Goal: Information Seeking & Learning: Learn about a topic

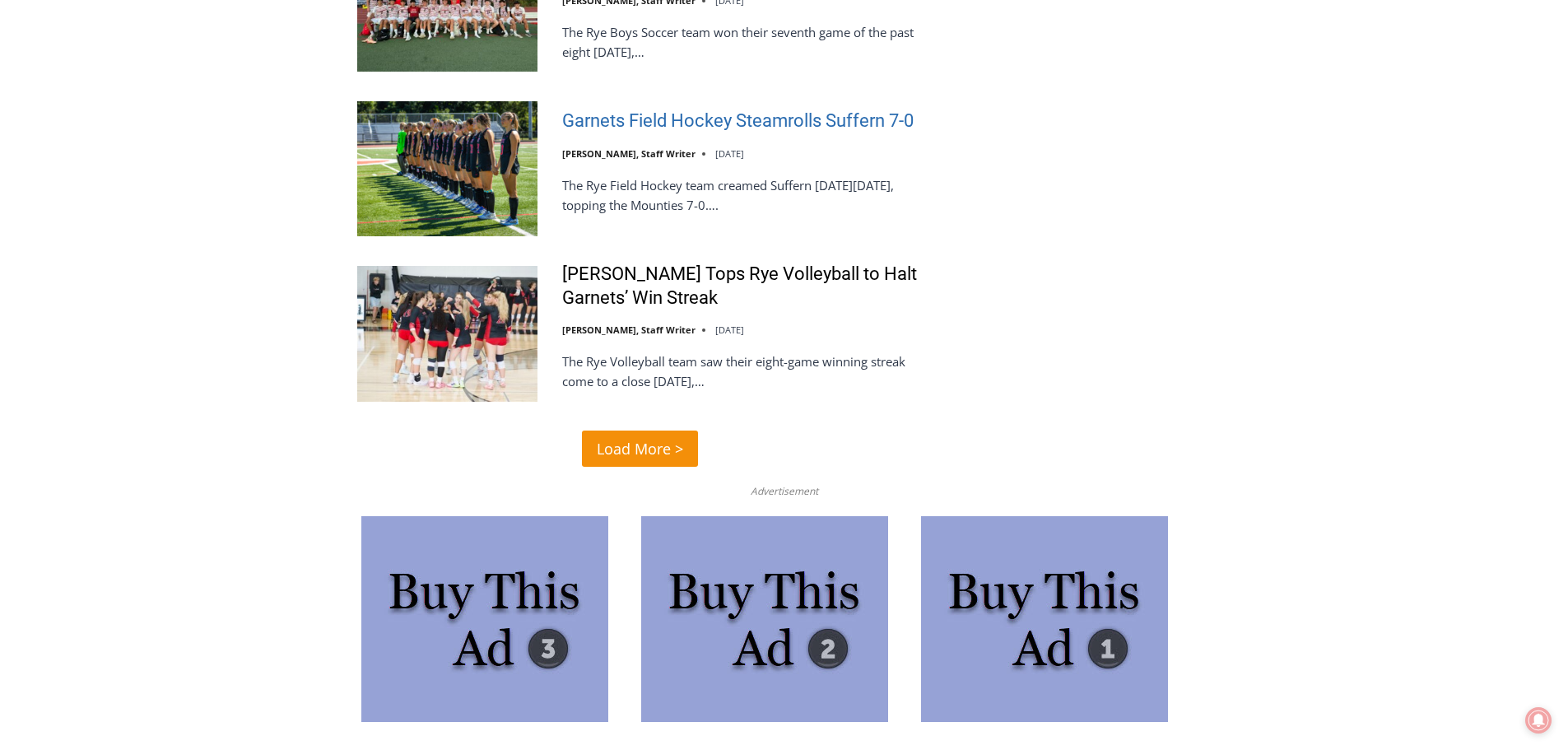
scroll to position [3952, 0]
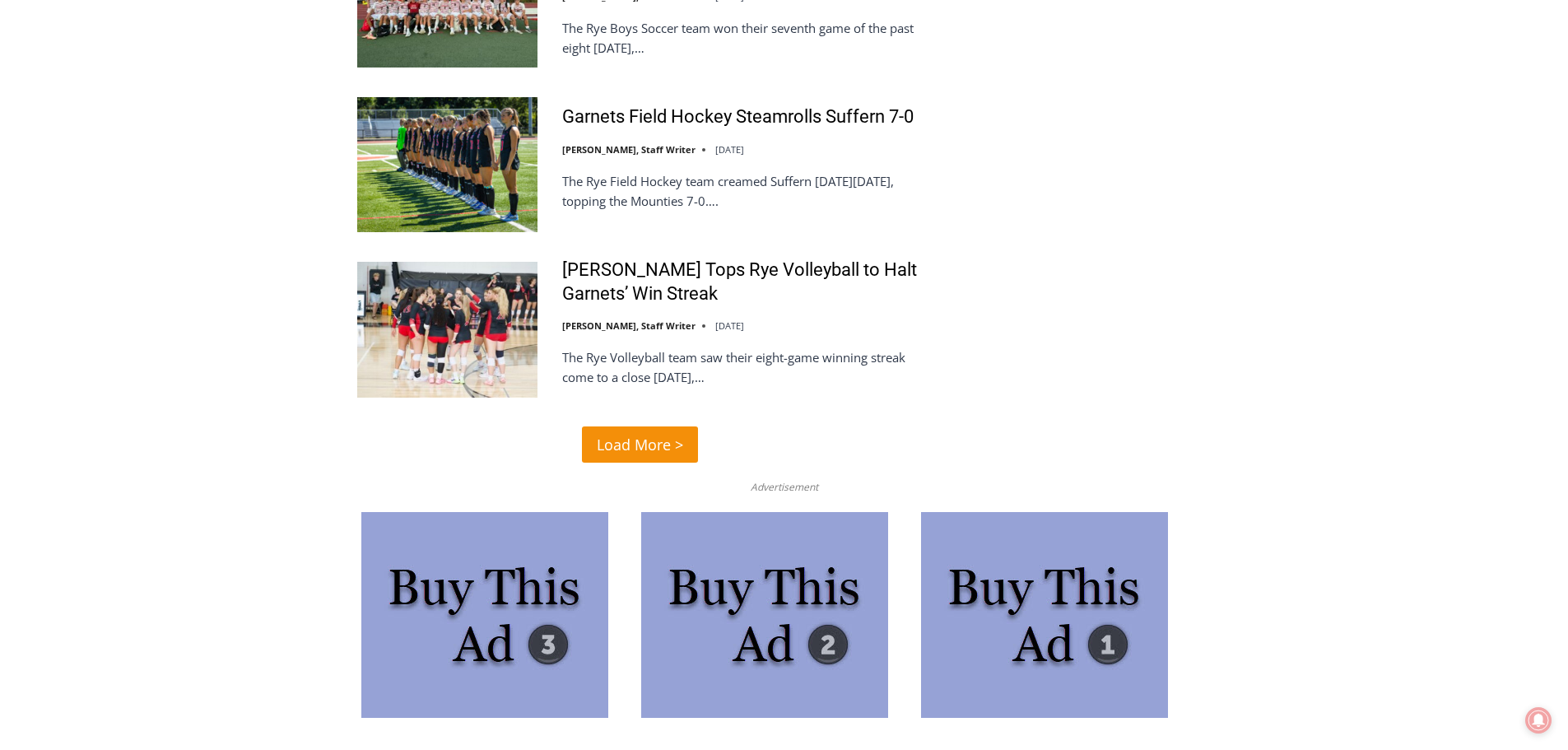
click at [627, 433] on span "Load More >" at bounding box center [640, 444] width 87 height 23
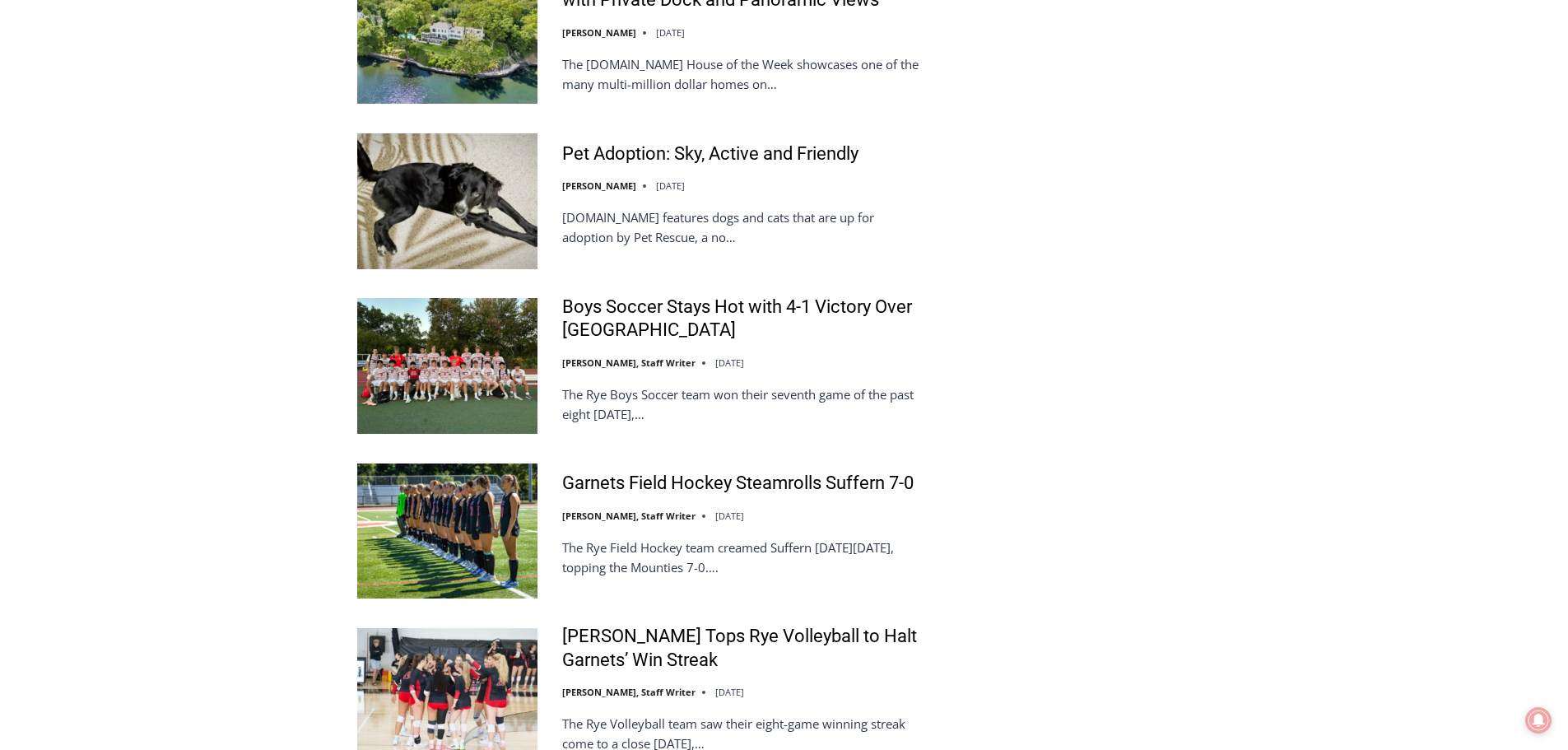
scroll to position [3623, 0]
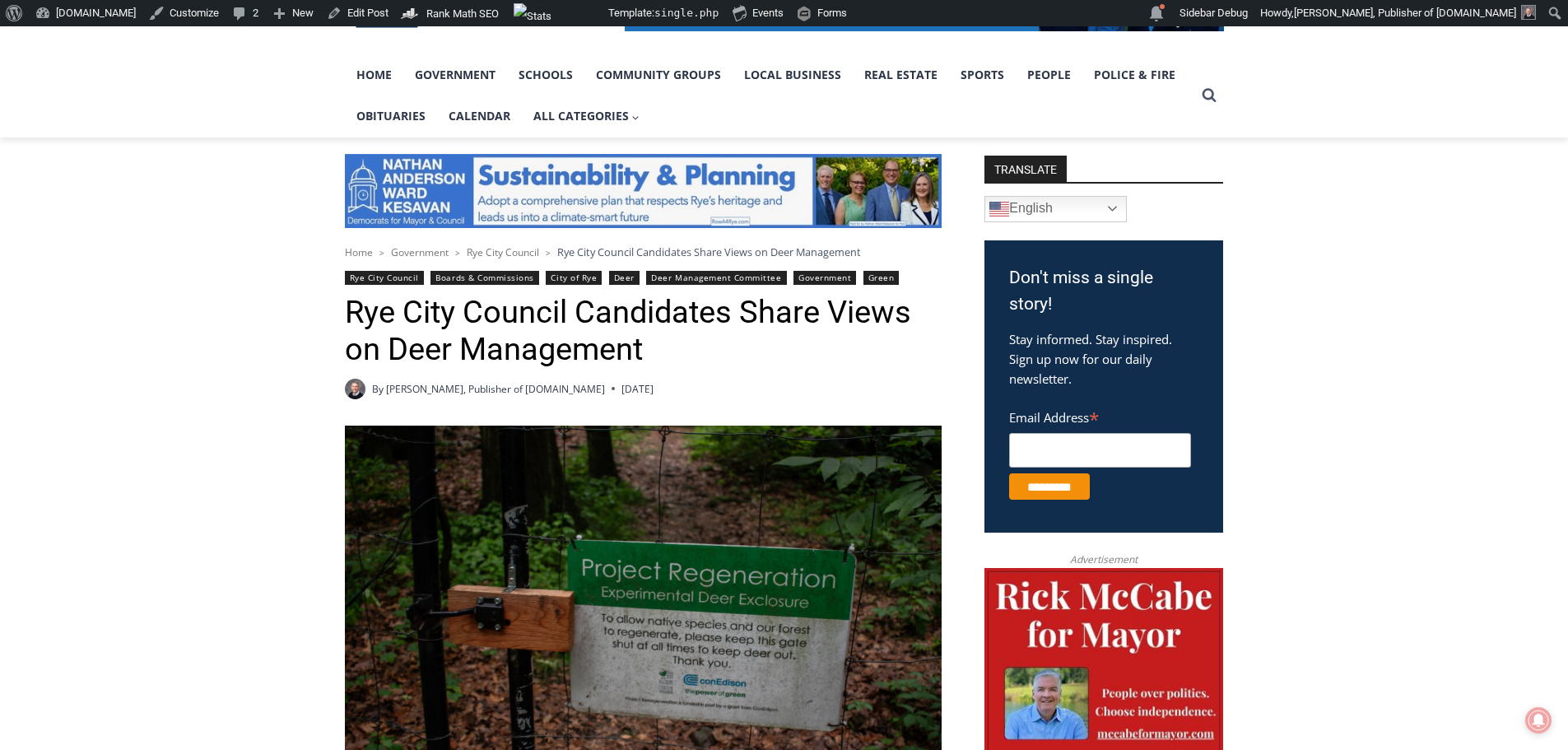
scroll to position [329, 0]
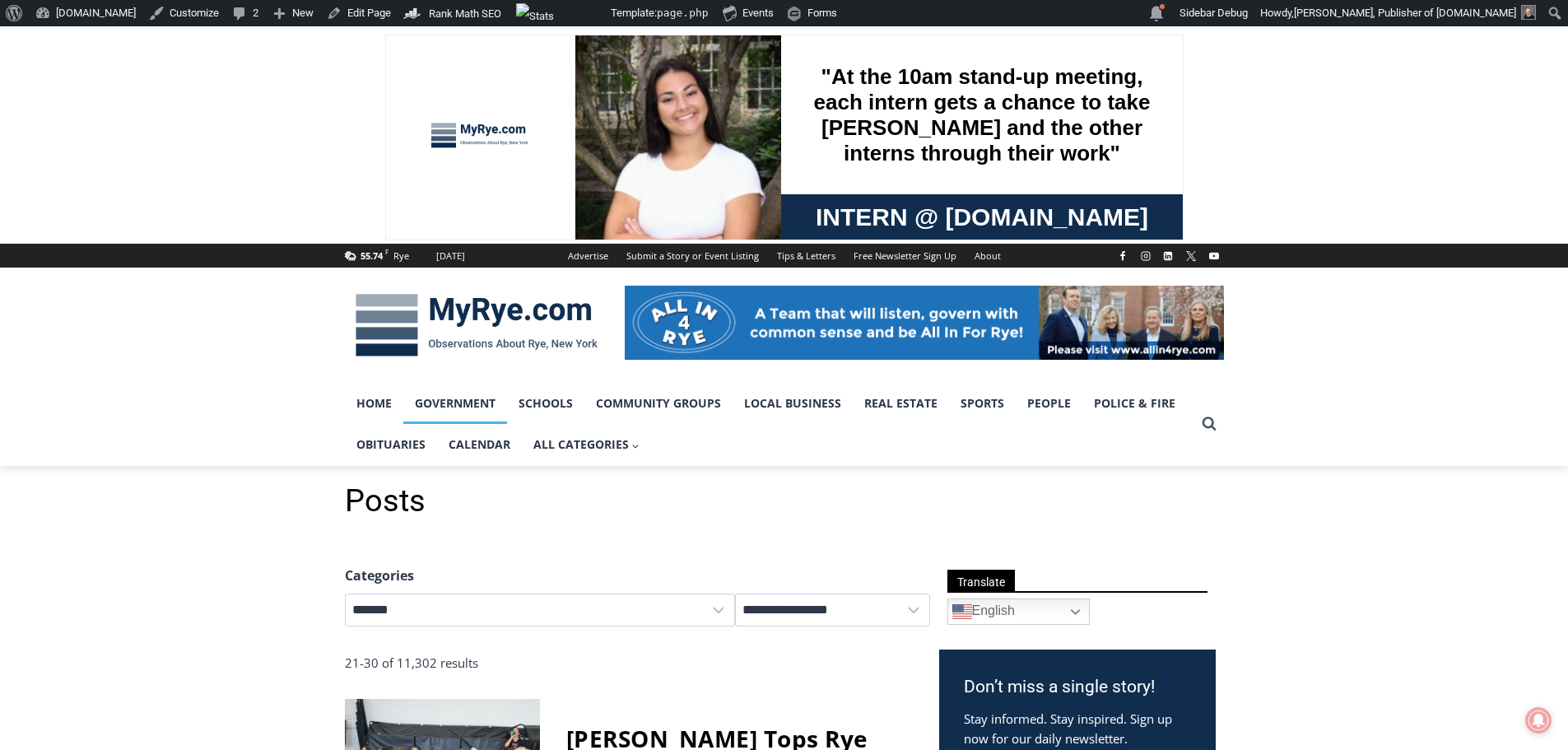
click at [460, 407] on link "Government" at bounding box center [455, 404] width 104 height 41
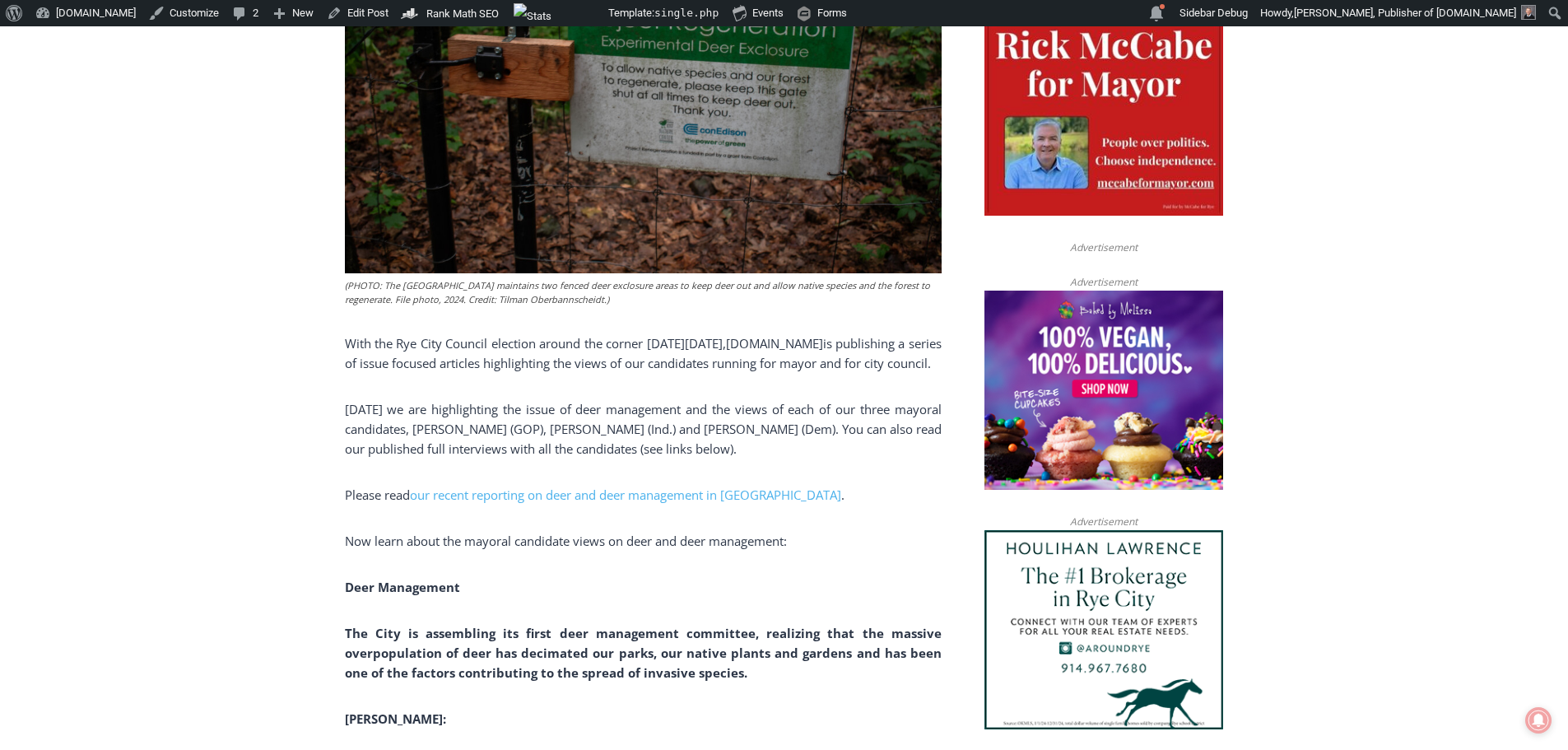
scroll to position [988, 0]
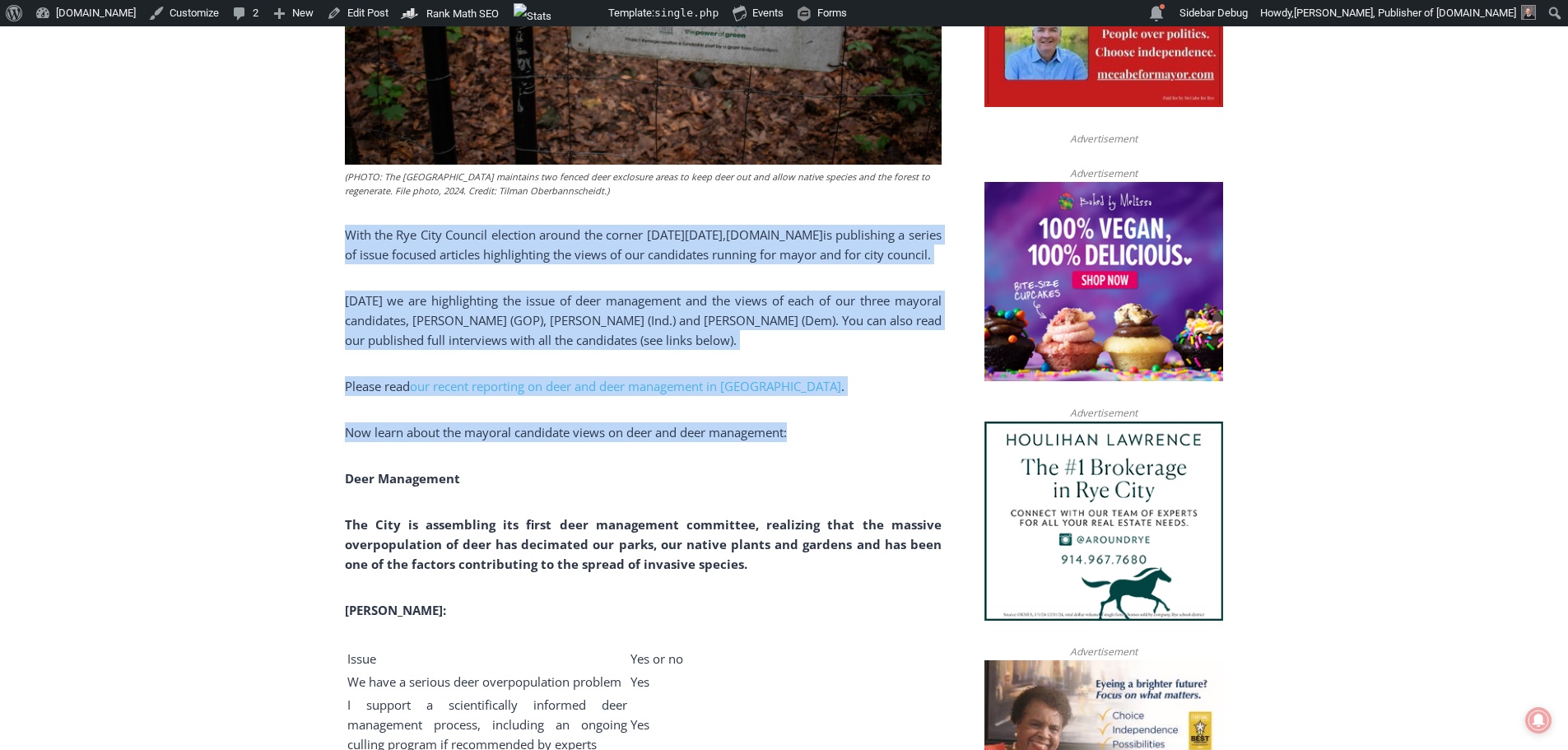
drag, startPoint x: 344, startPoint y: 233, endPoint x: 860, endPoint y: 430, distance: 552.3
copy div "With the Rye City Council election around the corner on Tuesday, November 4, 20…"
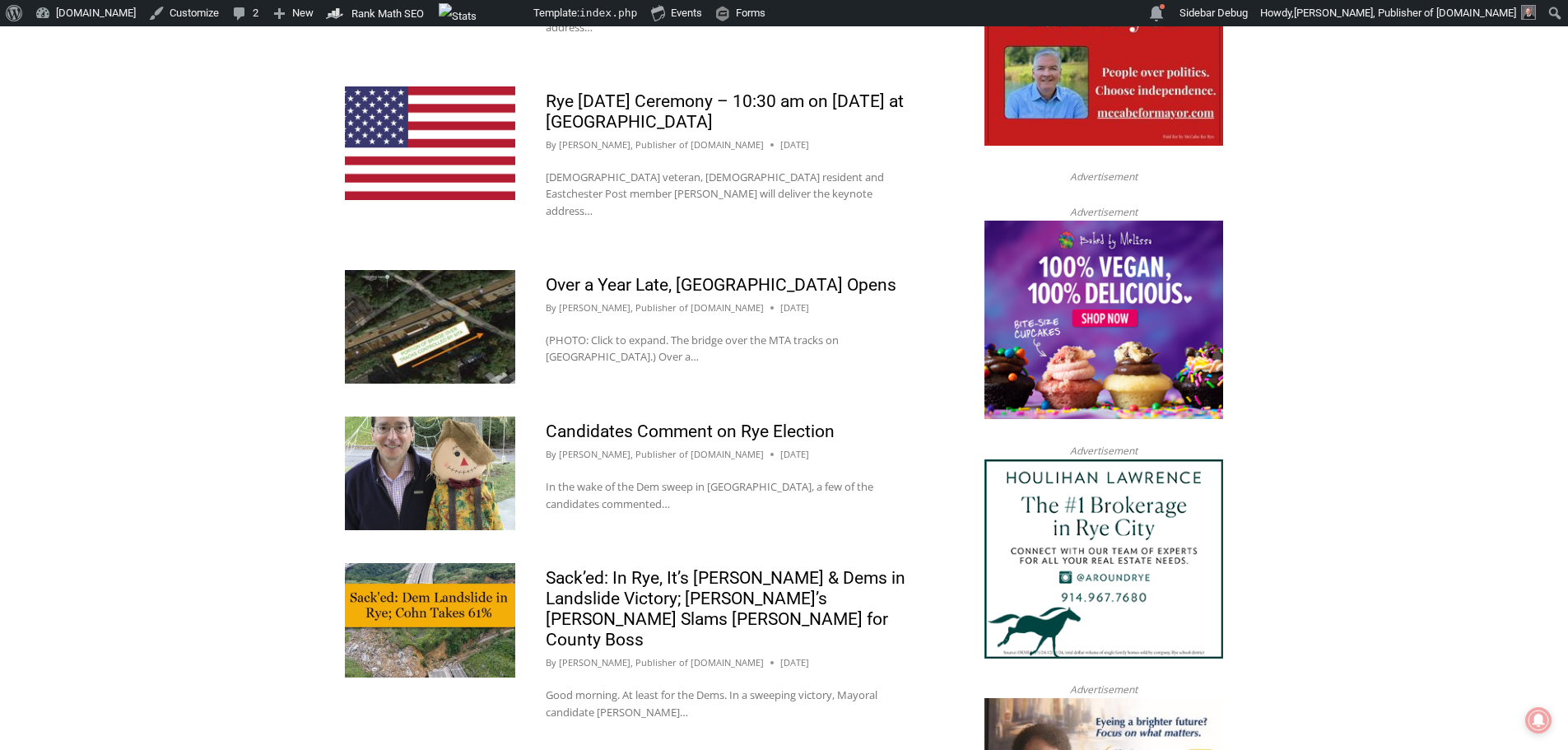
scroll to position [1482, 0]
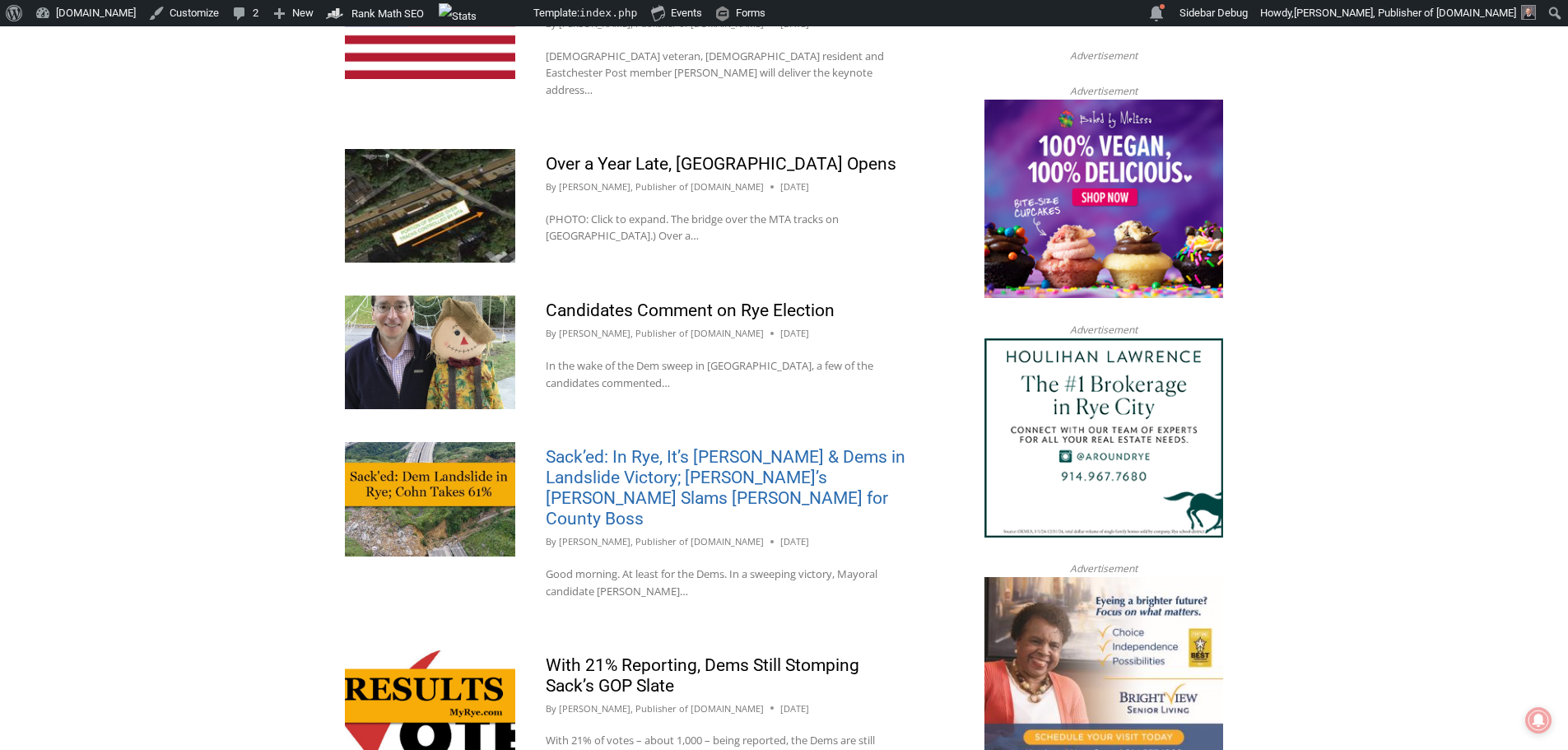
click at [697, 447] on link "Sack’ed: In Rye, It’s [PERSON_NAME] & Dems in Landslide Victory; [PERSON_NAME]’…" at bounding box center [725, 488] width 360 height 81
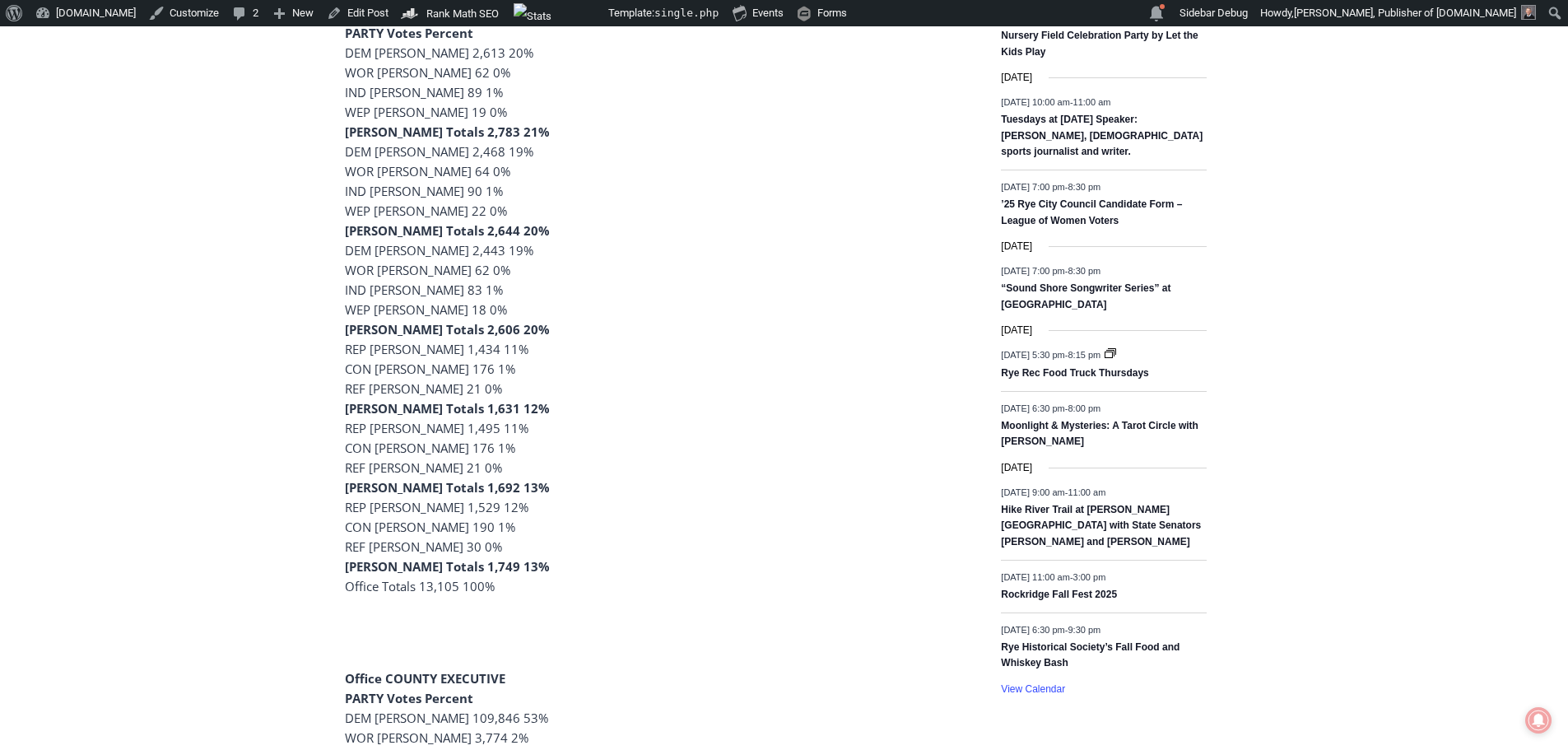
scroll to position [1894, 0]
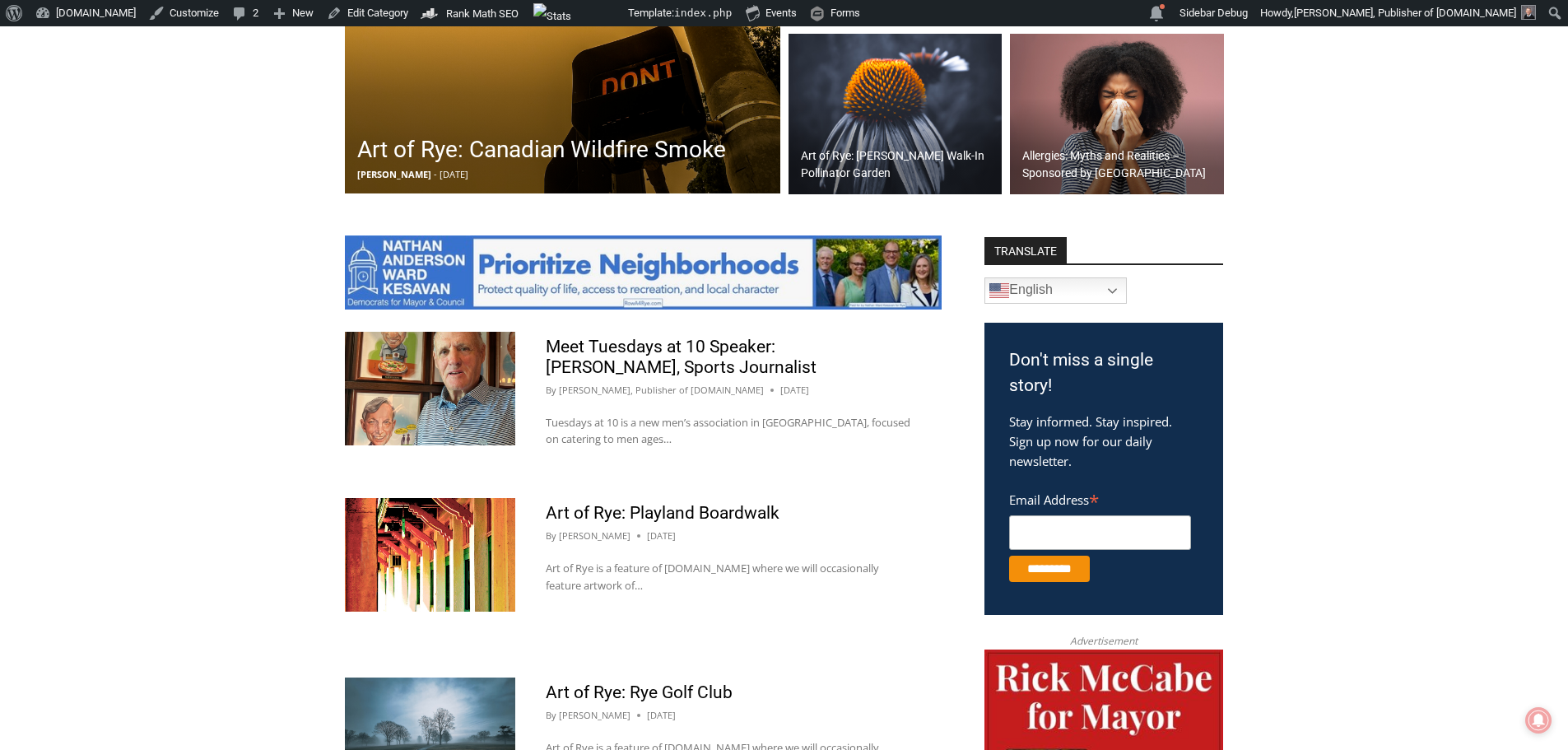
scroll to position [659, 0]
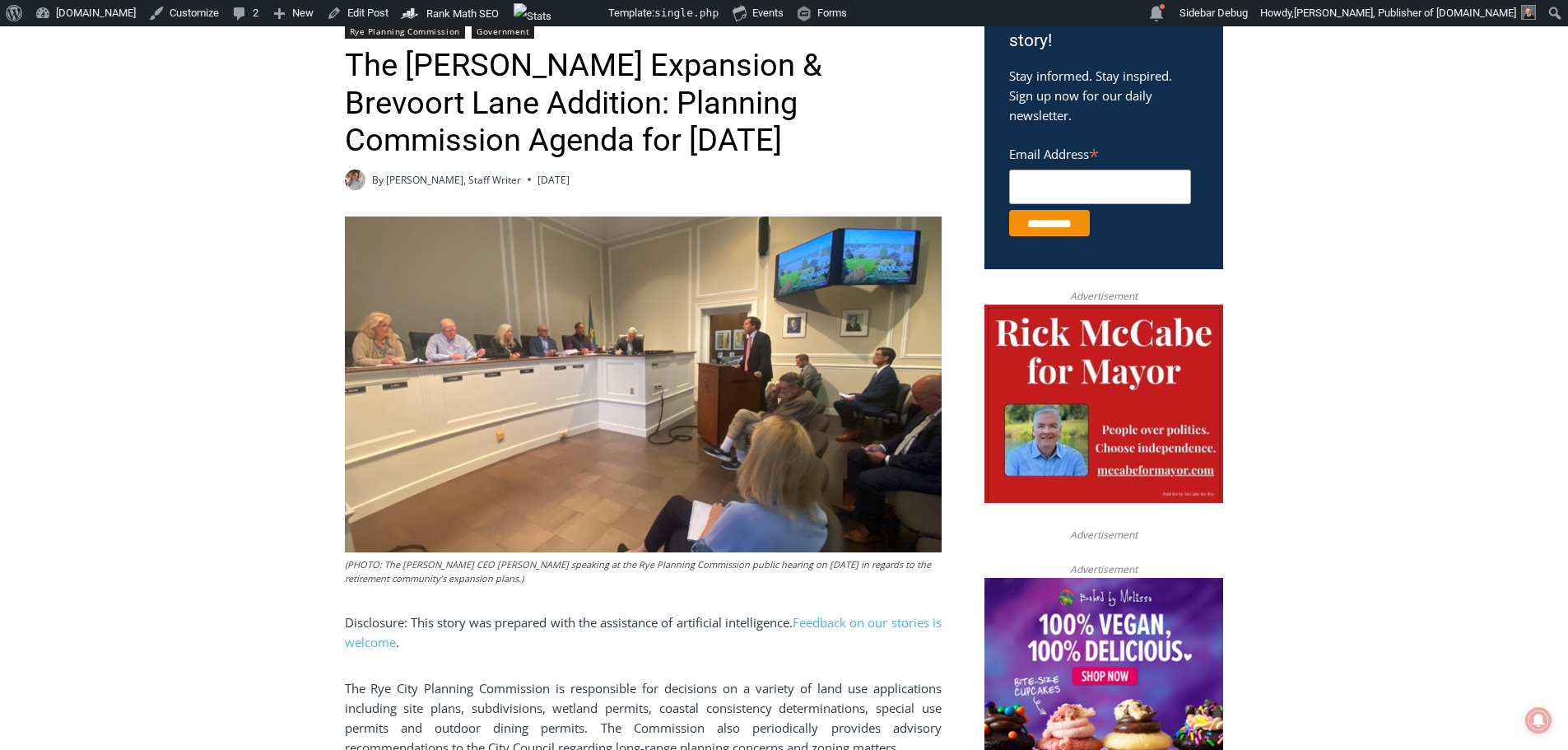
scroll to position [741, 0]
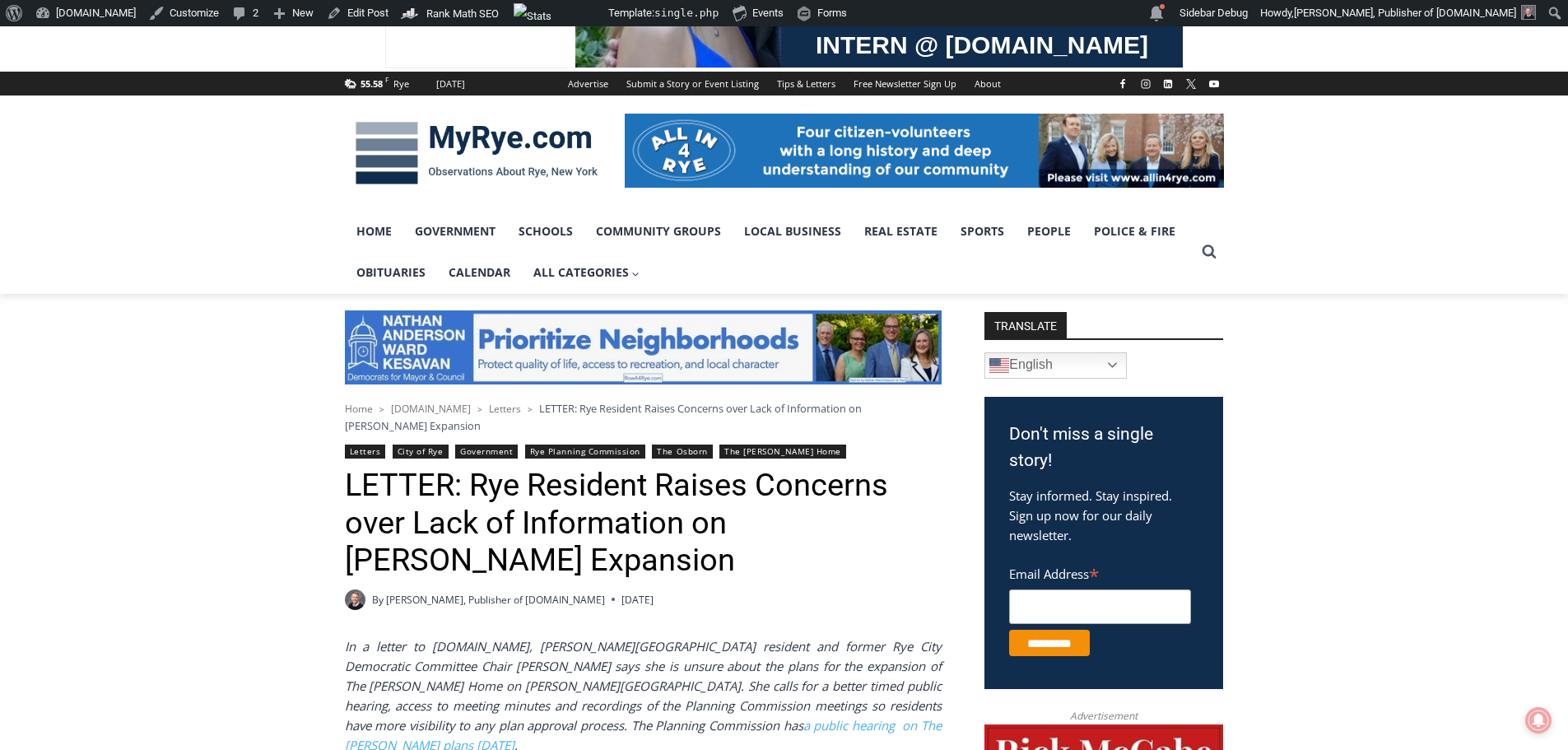
scroll to position [247, 0]
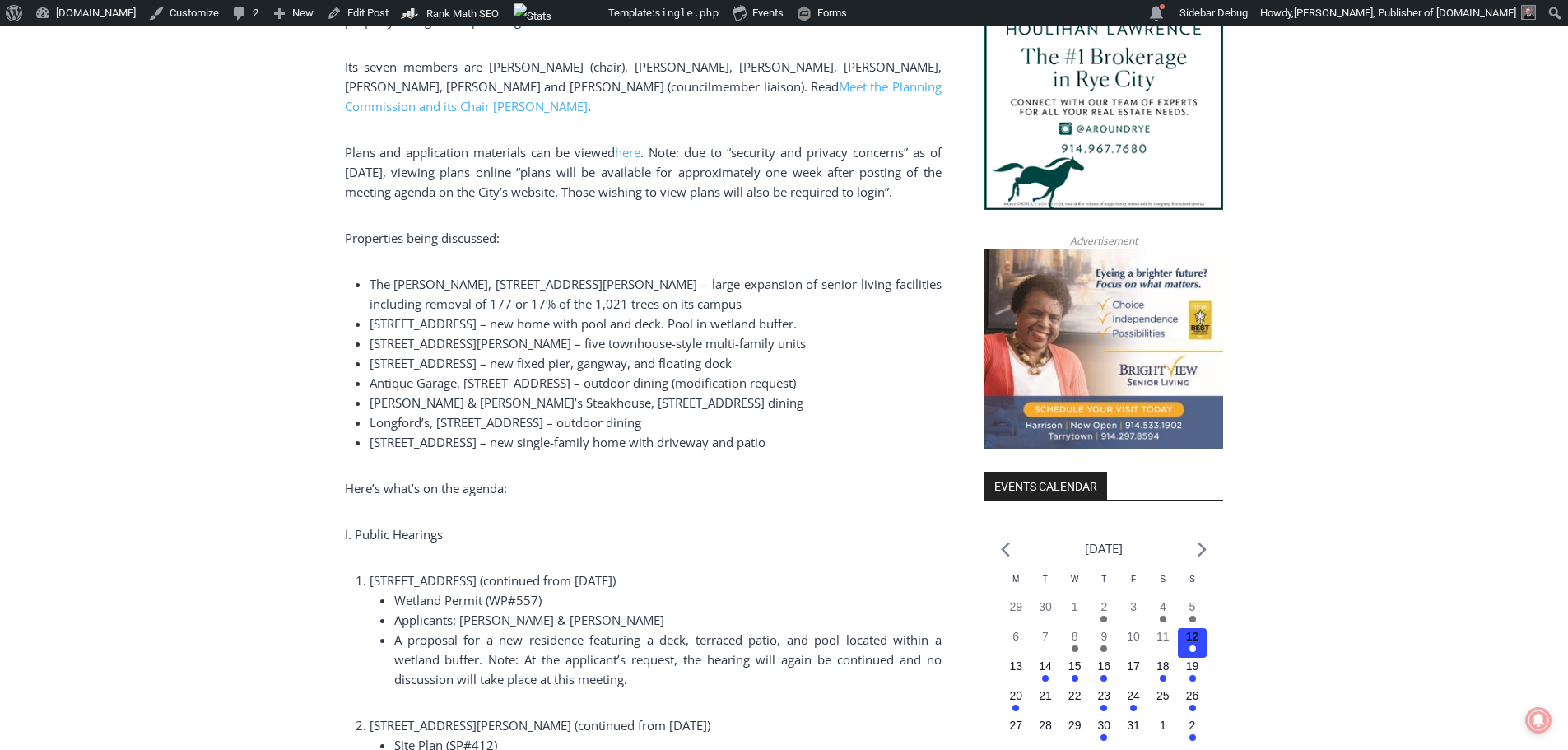
scroll to position [1400, 0]
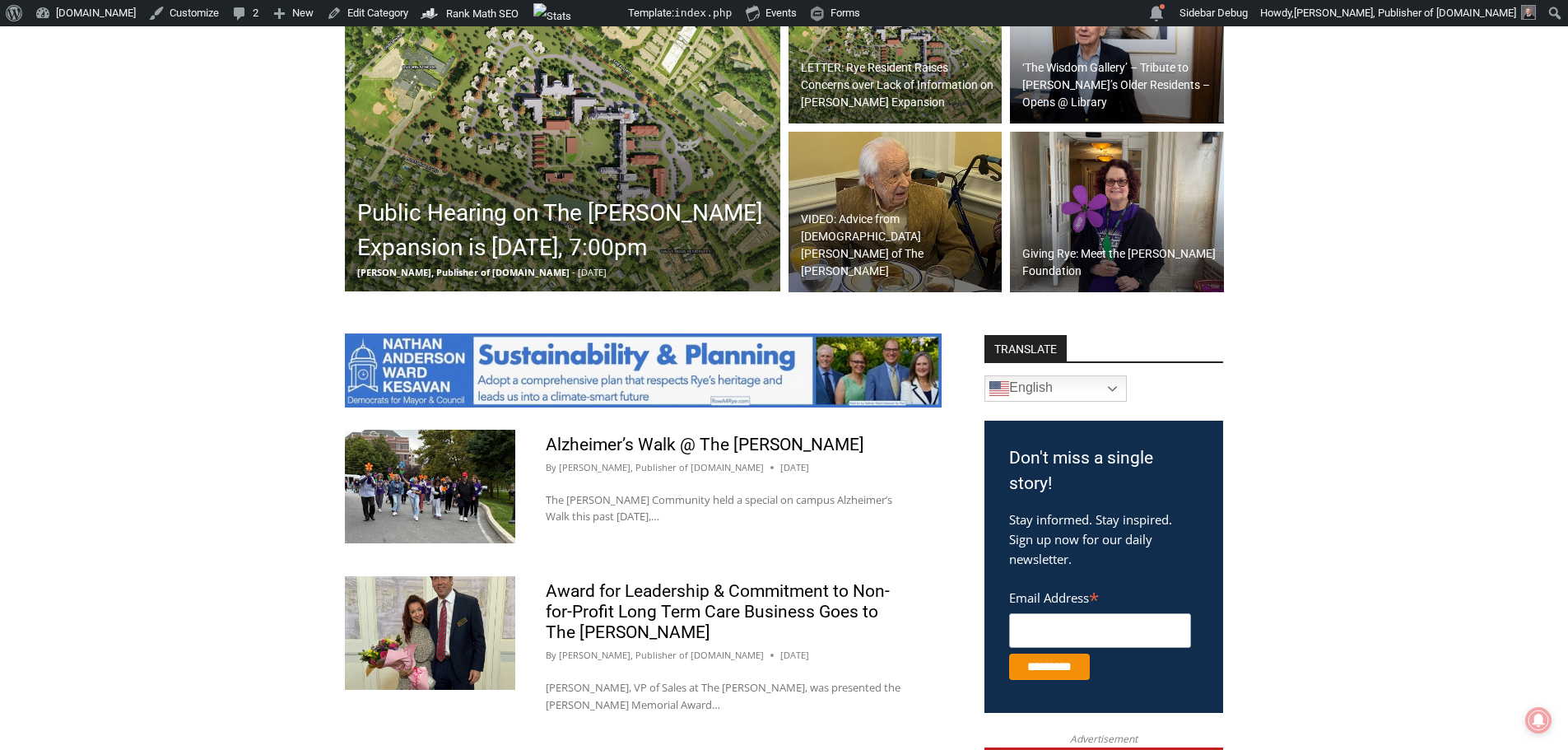
scroll to position [412, 0]
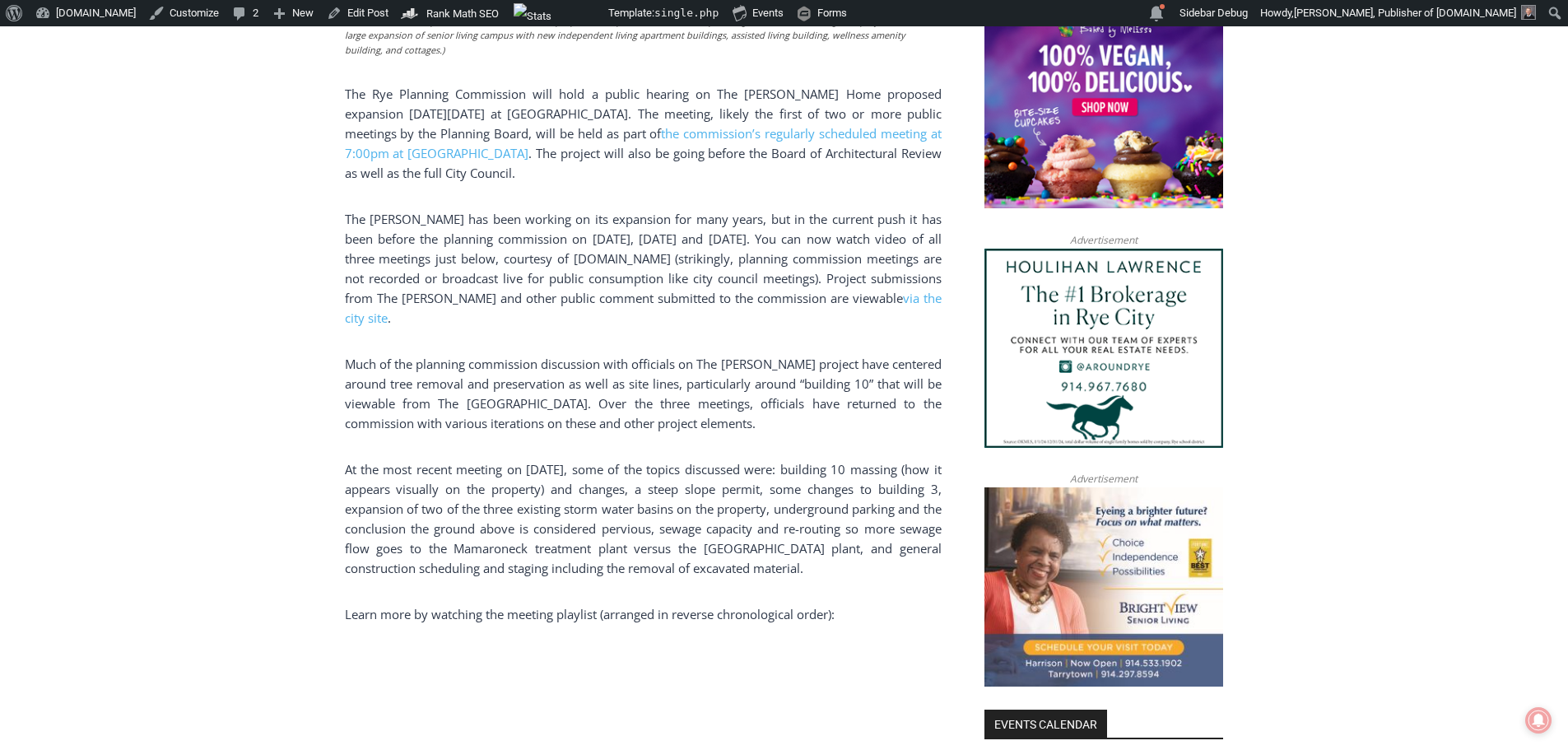
scroll to position [1120, 0]
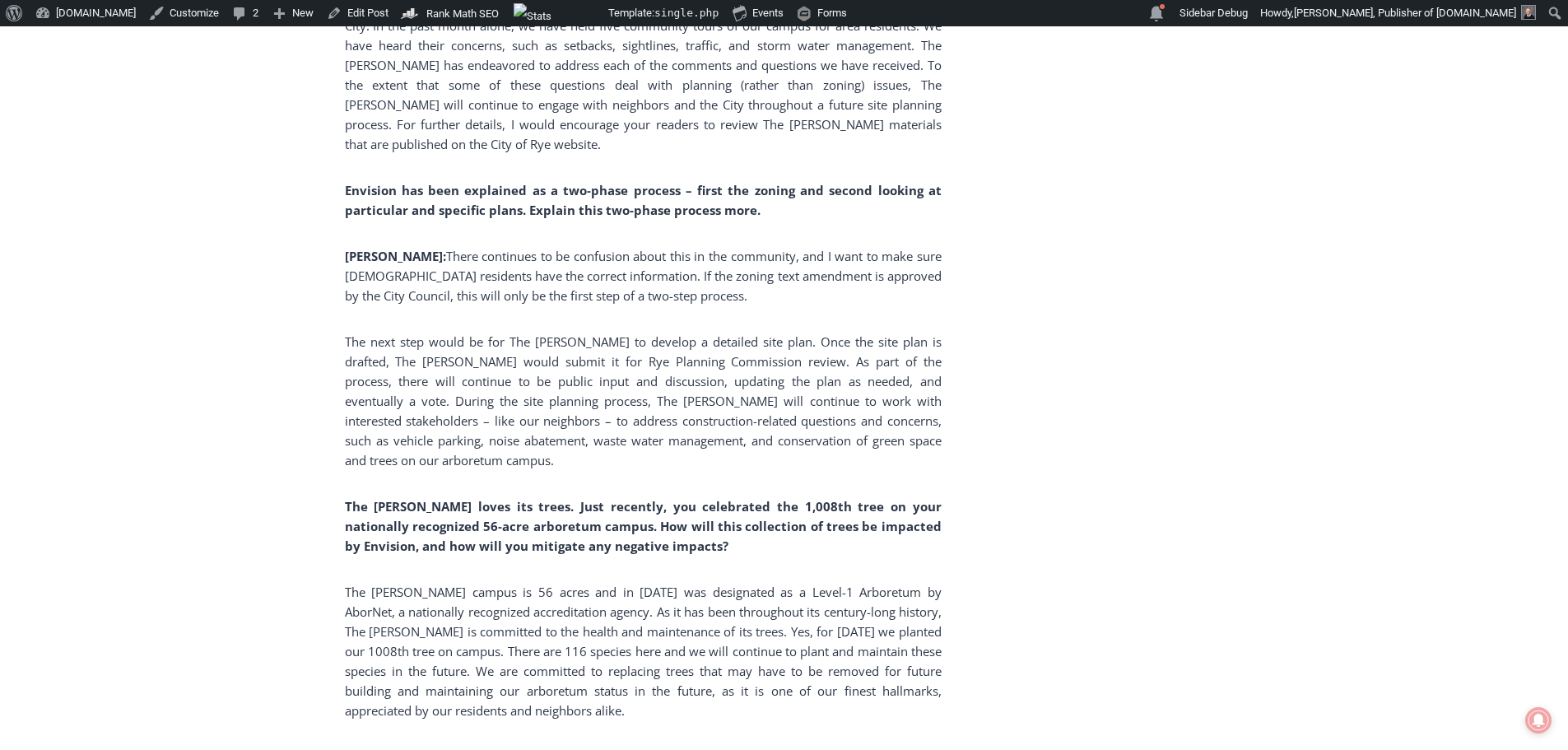
scroll to position [3181, 0]
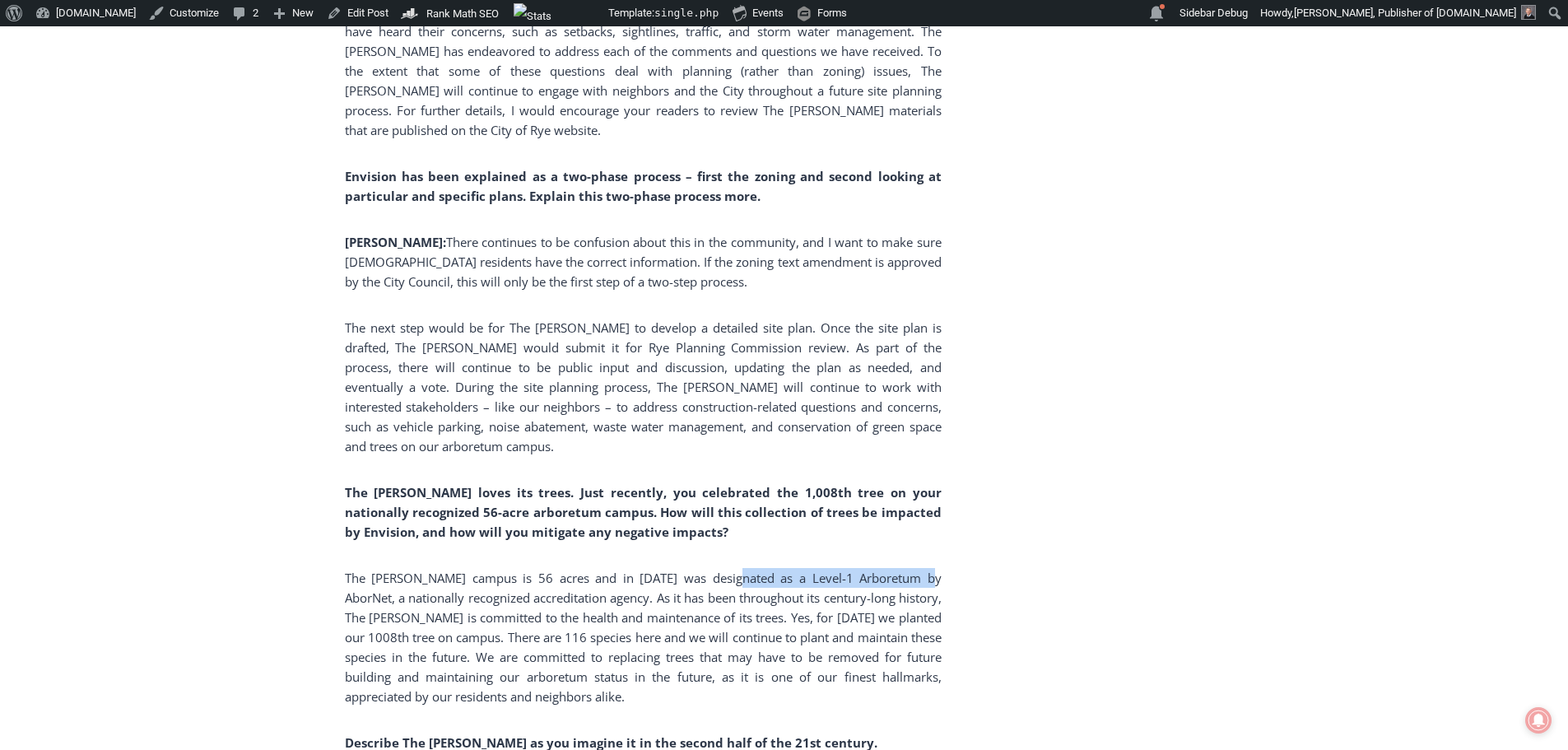
drag, startPoint x: 732, startPoint y: 500, endPoint x: 925, endPoint y: 508, distance: 193.2
click at [925, 568] on p "The Osborn campus is 56 acres and in 2019 was designated as a Level-1 Arboretum…" at bounding box center [643, 636] width 597 height 138
copy p "a Level-1 Arboretum by AborNet"
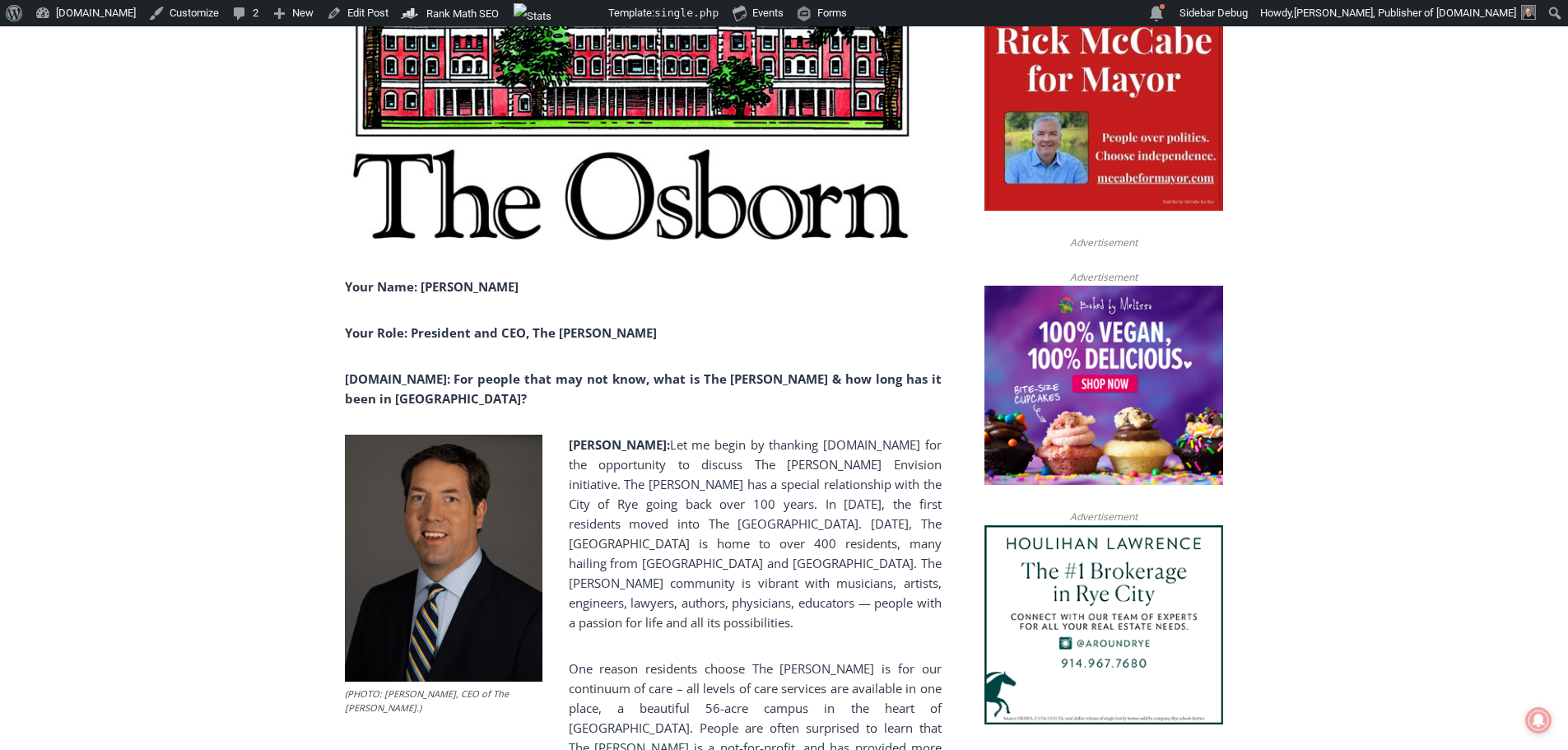
scroll to position [876, 0]
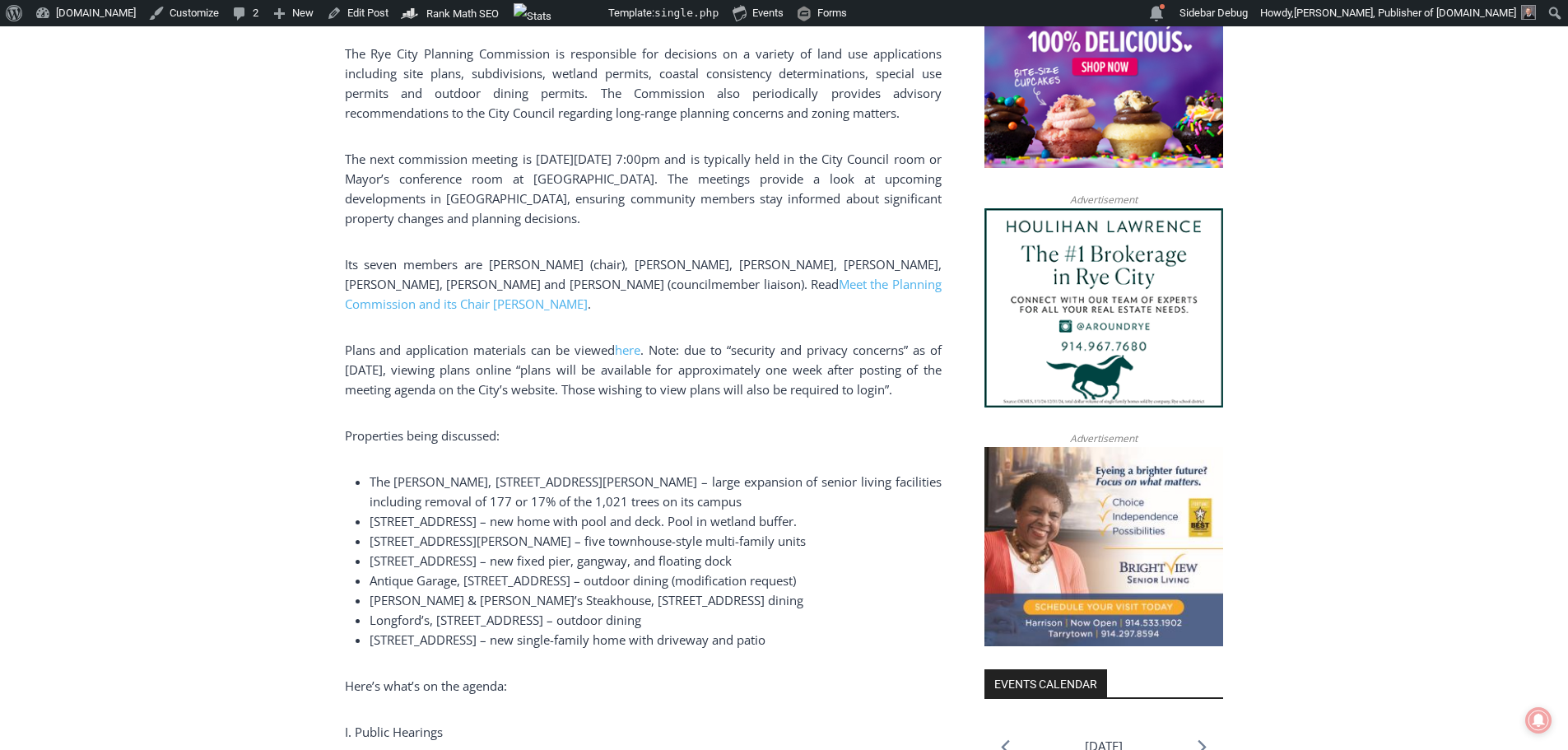
scroll to position [1235, 0]
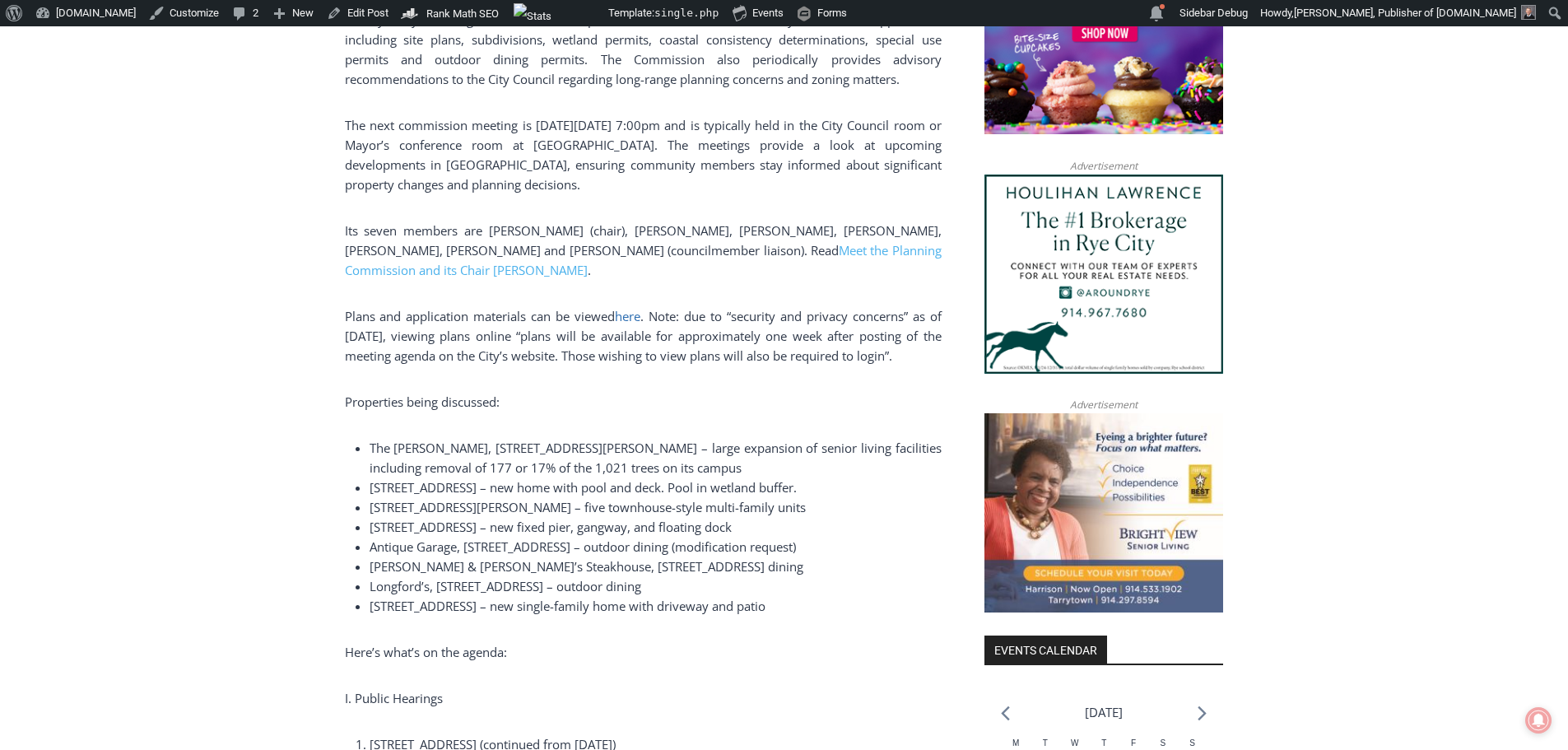
click at [632, 325] on span "here" at bounding box center [627, 316] width 25 height 16
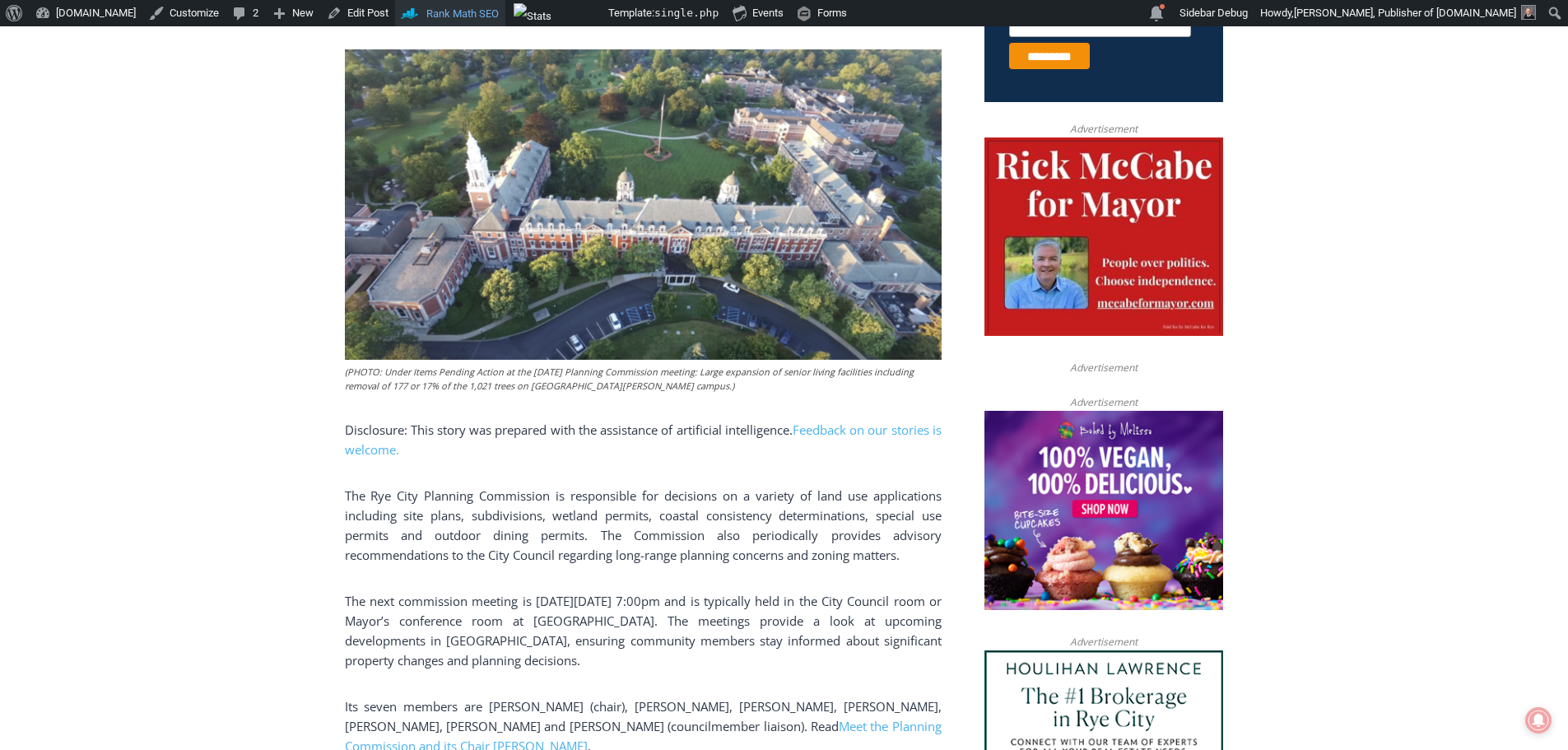
scroll to position [906, 0]
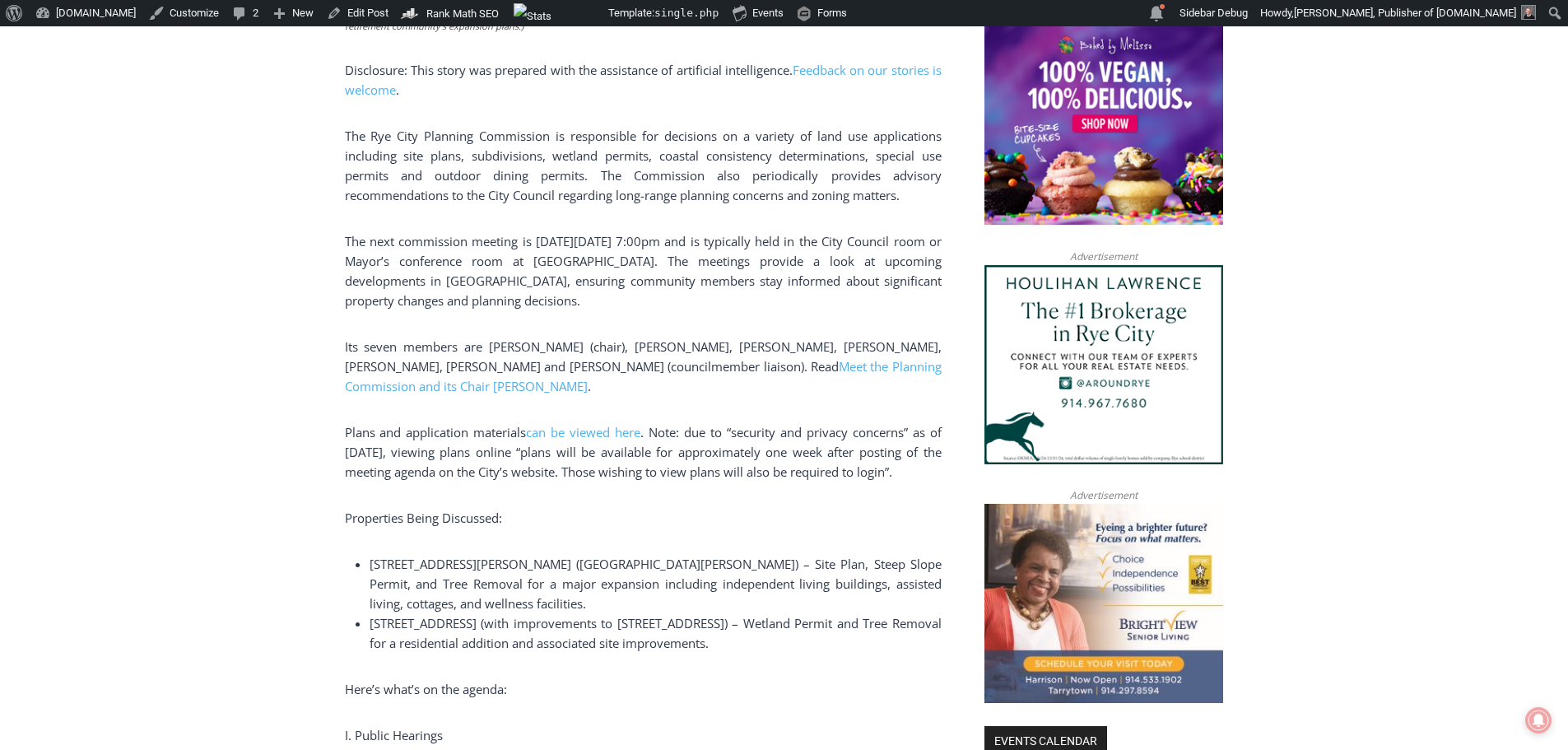
scroll to position [1153, 0]
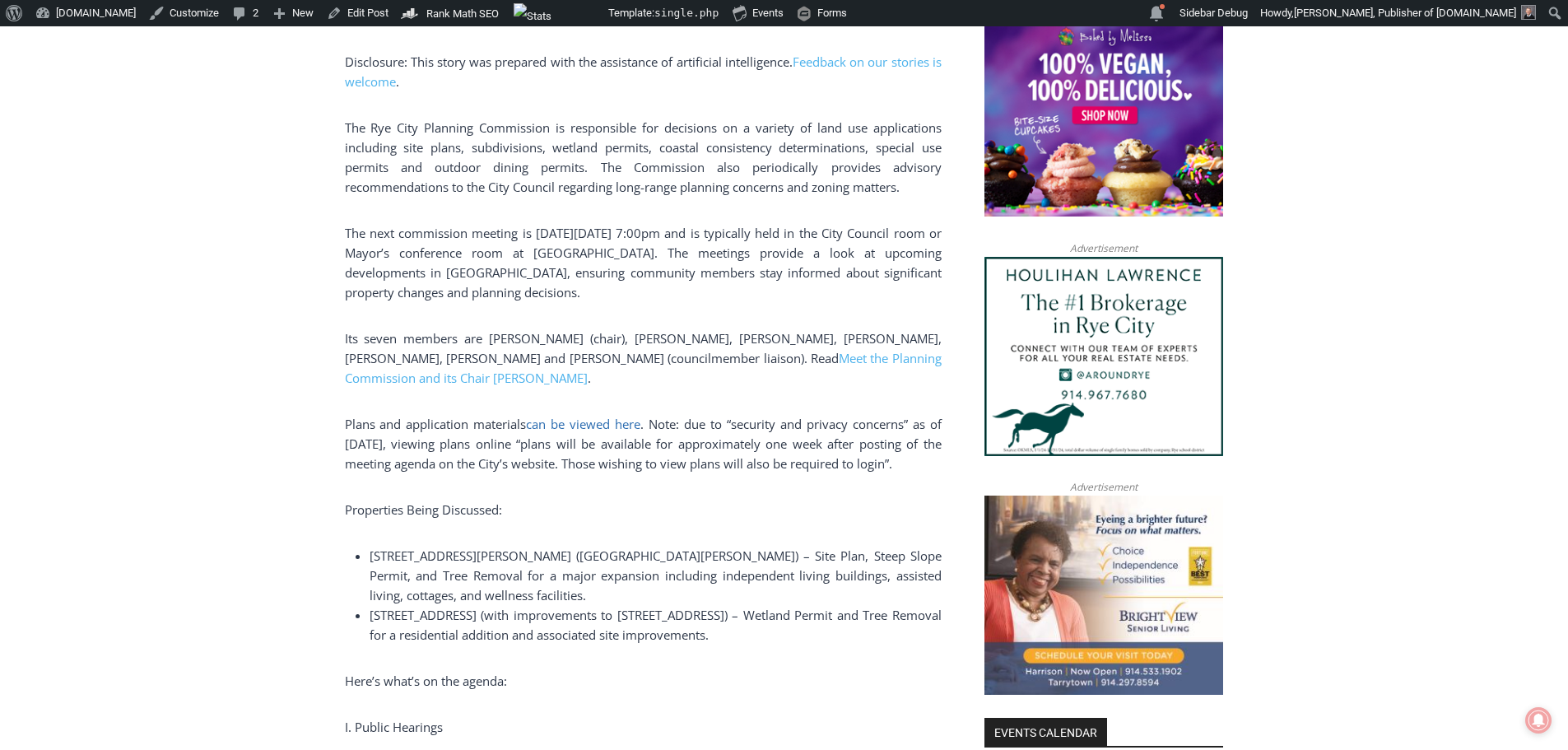
click at [606, 424] on span "can be viewed here" at bounding box center [583, 424] width 114 height 16
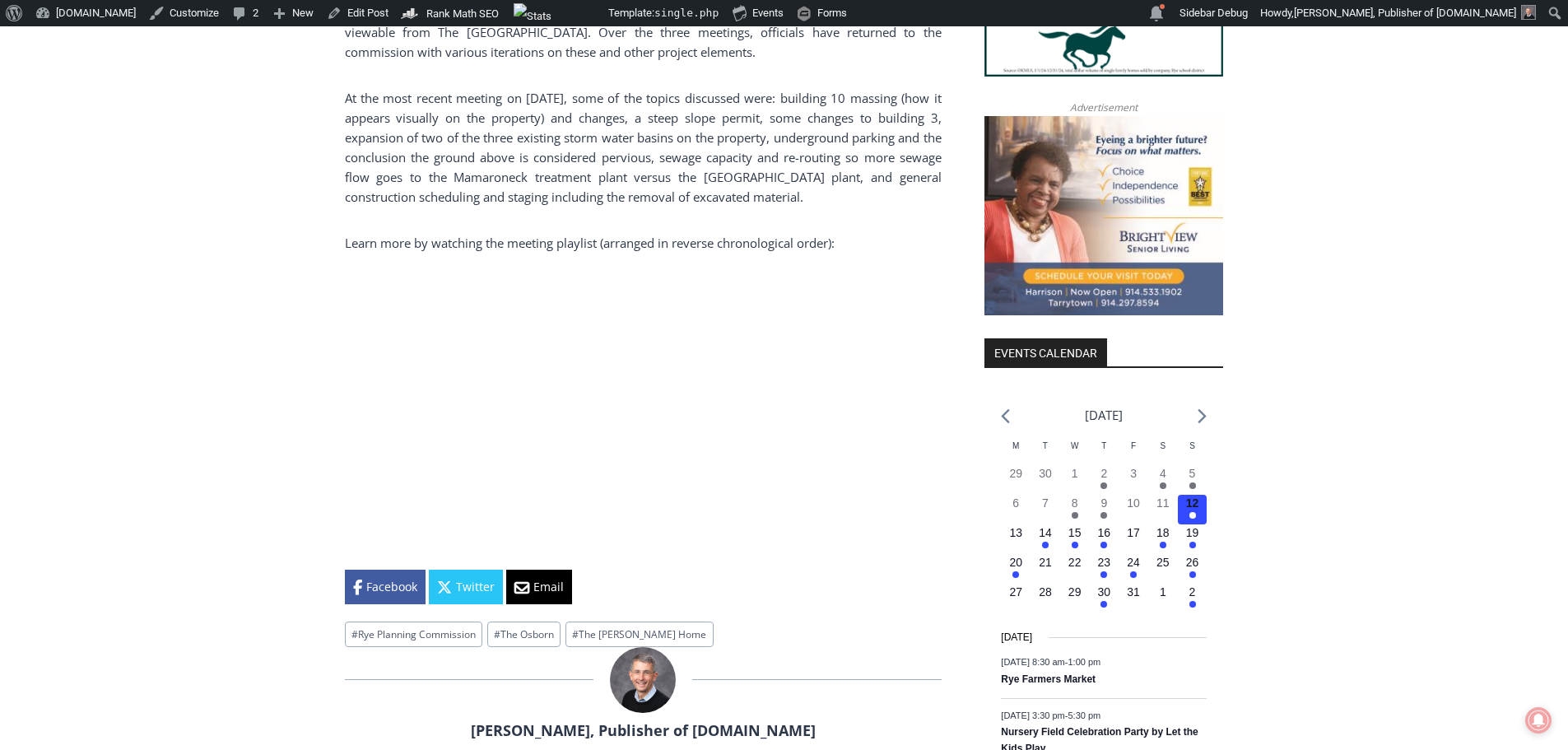
scroll to position [1203, 0]
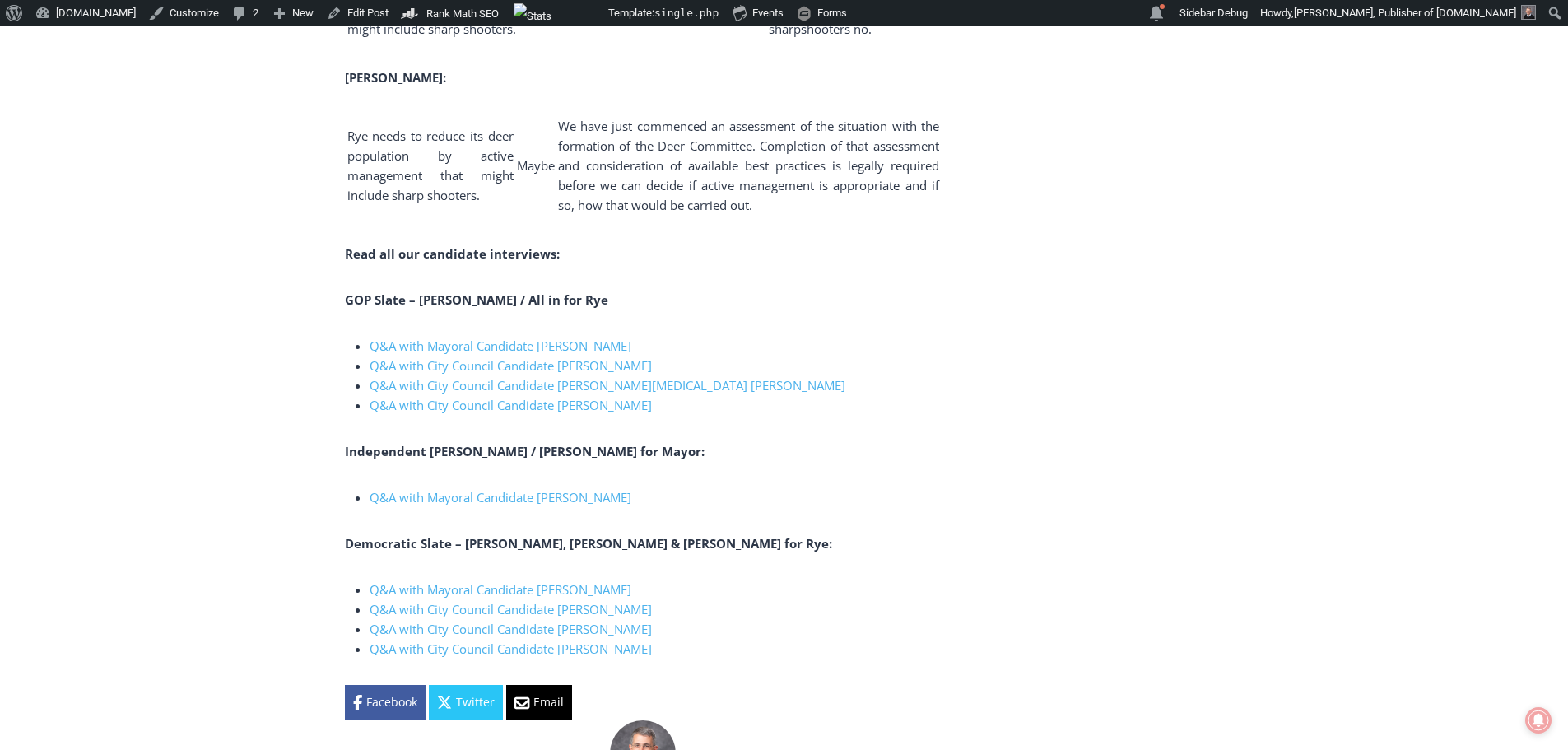
scroll to position [3705, 0]
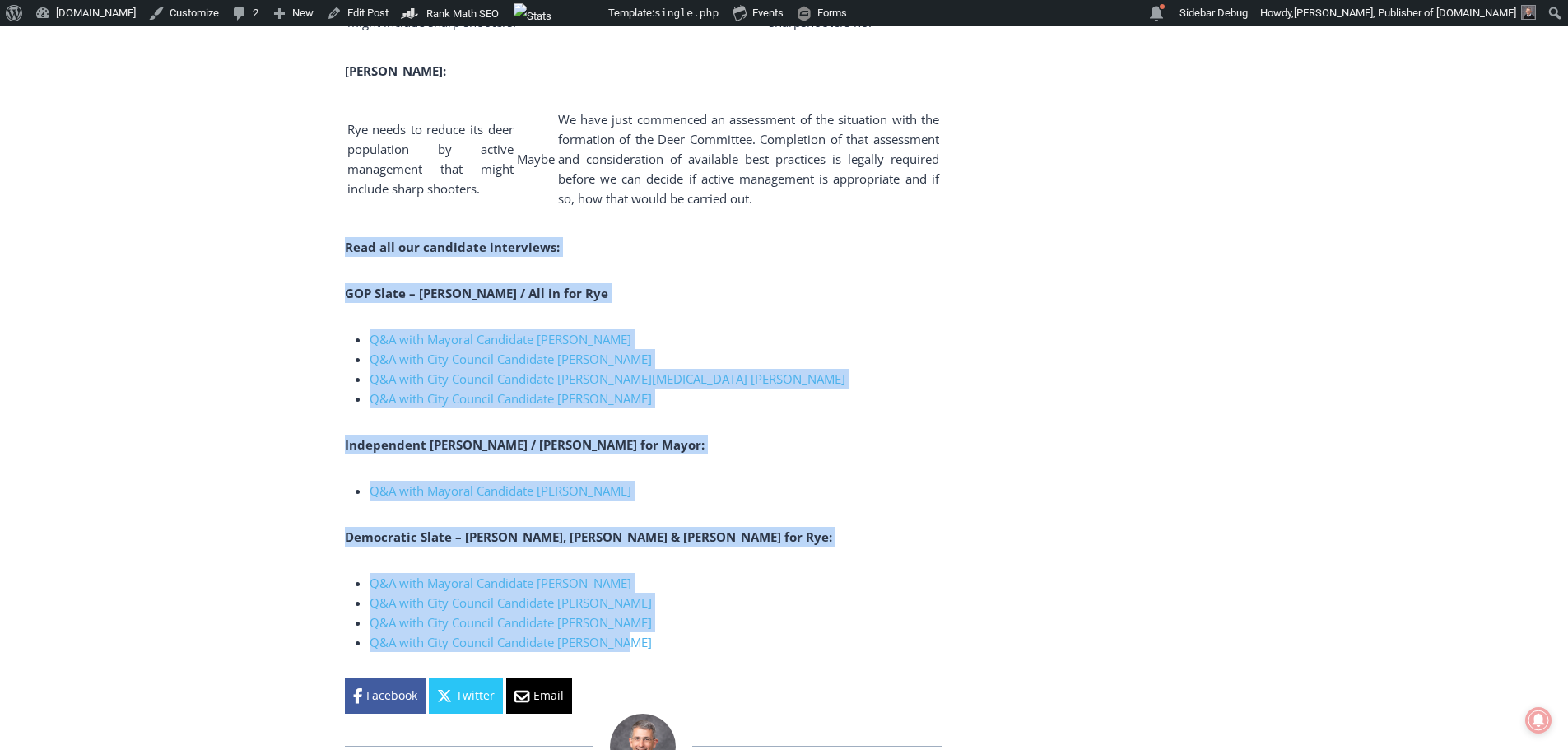
drag, startPoint x: 345, startPoint y: 265, endPoint x: 921, endPoint y: 654, distance: 695.1
copy div "Read all our candidate interviews: [PERSON_NAME] – [PERSON_NAME] / All in for R…"
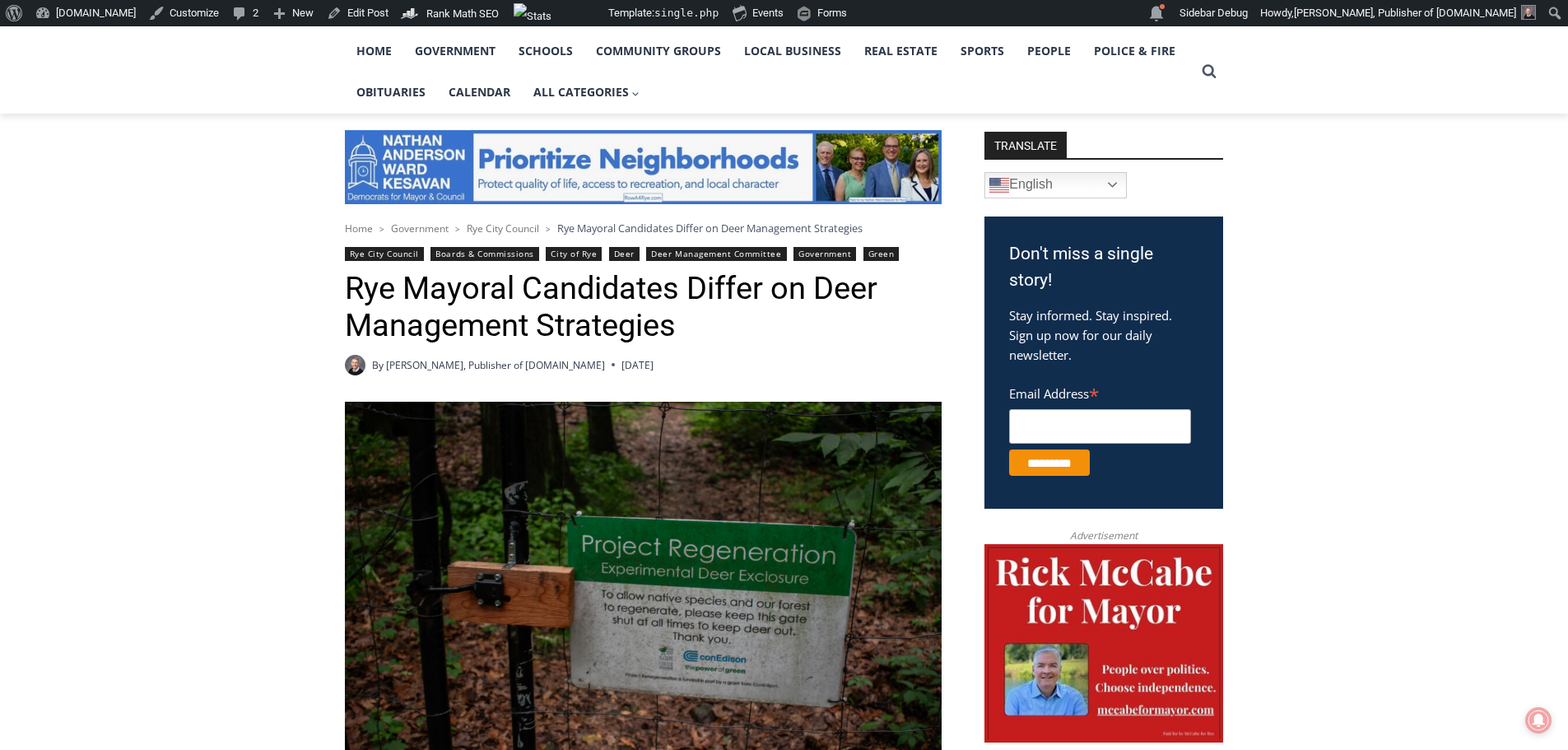
scroll to position [329, 0]
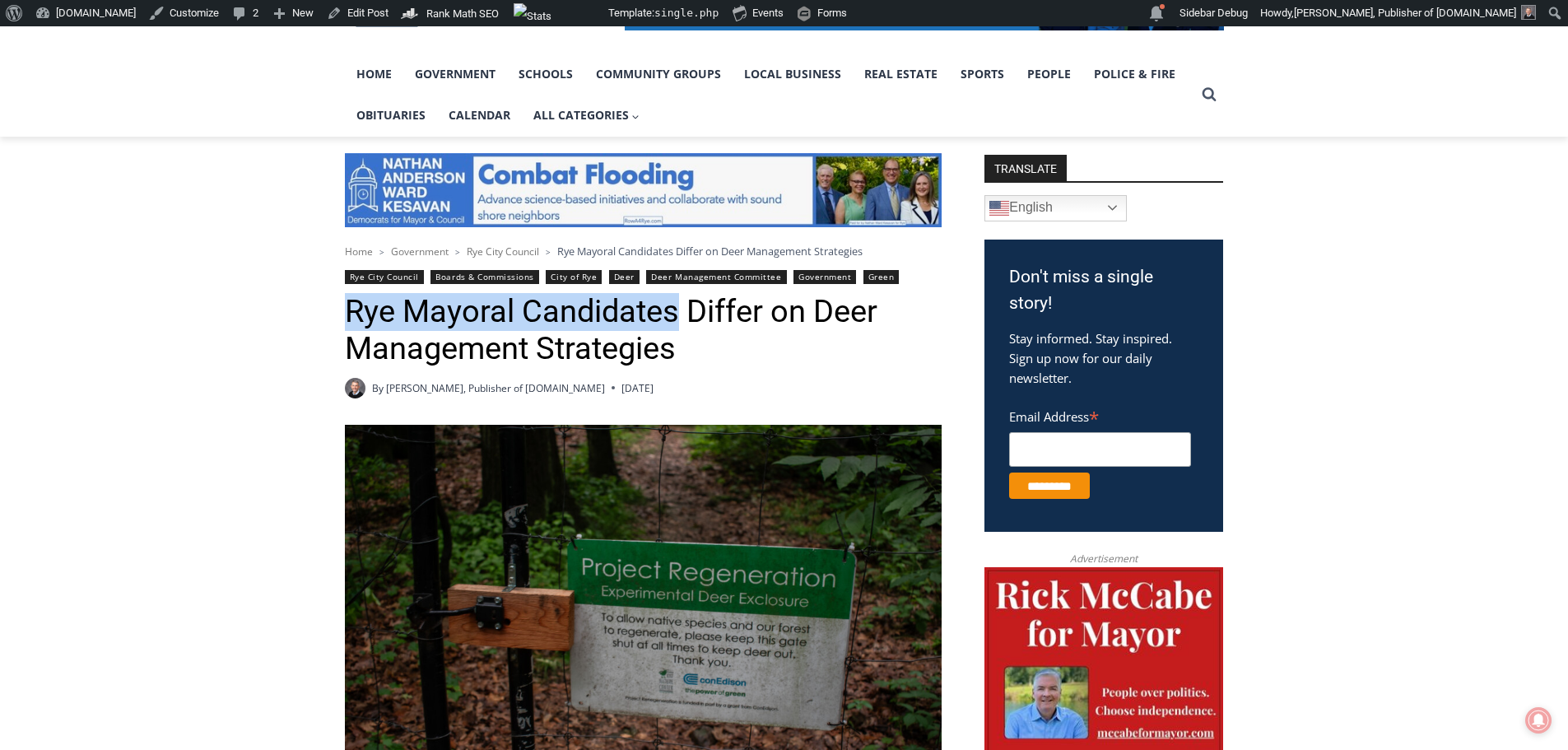
drag, startPoint x: 347, startPoint y: 313, endPoint x: 679, endPoint y: 315, distance: 332.0
click at [680, 315] on h1 "Rye Mayoral Candidates Differ on Deer Management Strategies" at bounding box center [643, 330] width 597 height 75
copy h1 "Rye Mayoral Candidates"
